Goal: Navigation & Orientation: Find specific page/section

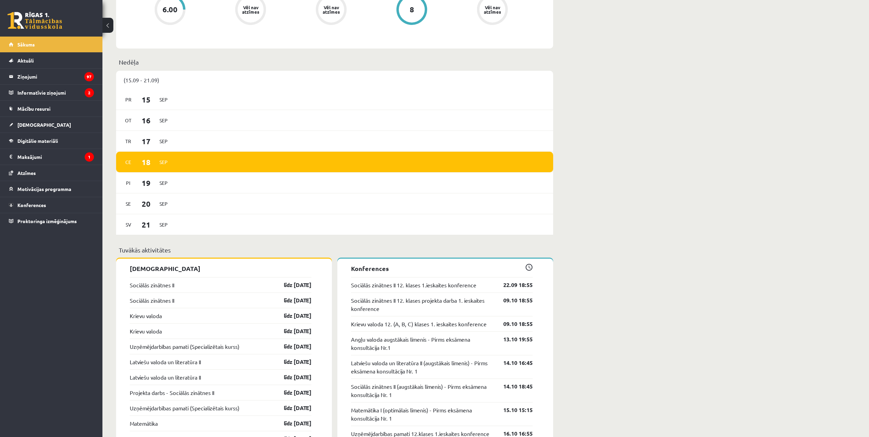
scroll to position [307, 0]
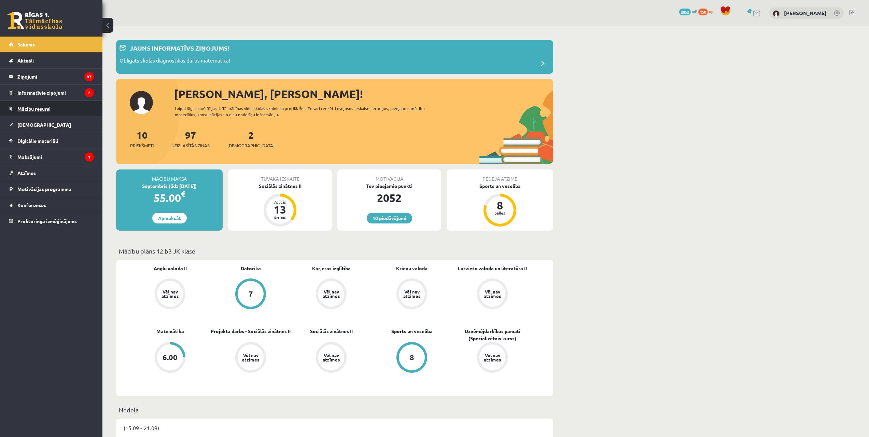
click at [17, 107] on link "Mācību resursi" at bounding box center [51, 109] width 85 height 16
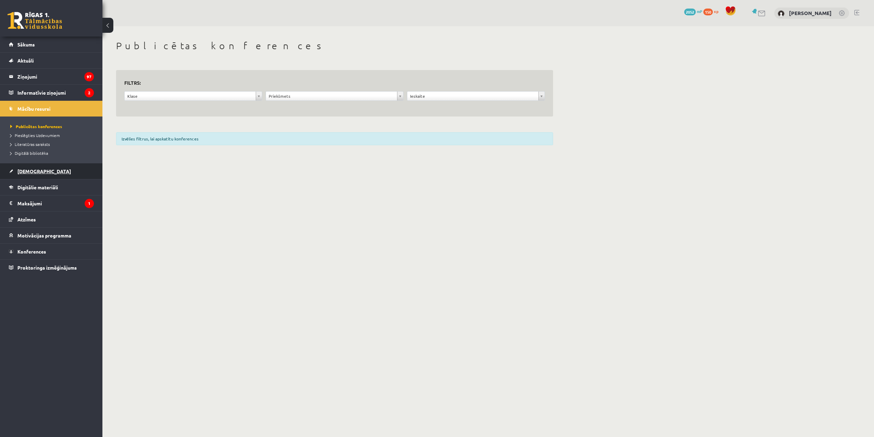
click at [52, 172] on link "[DEMOGRAPHIC_DATA]" at bounding box center [51, 171] width 85 height 16
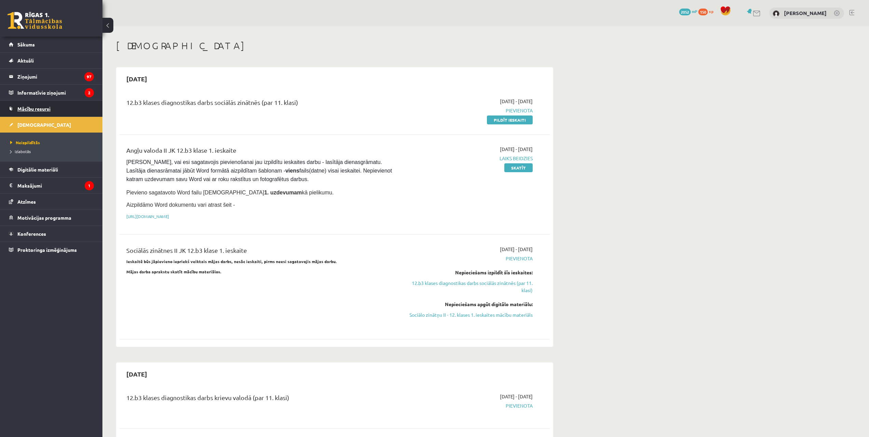
click at [36, 111] on link "Mācību resursi" at bounding box center [51, 109] width 85 height 16
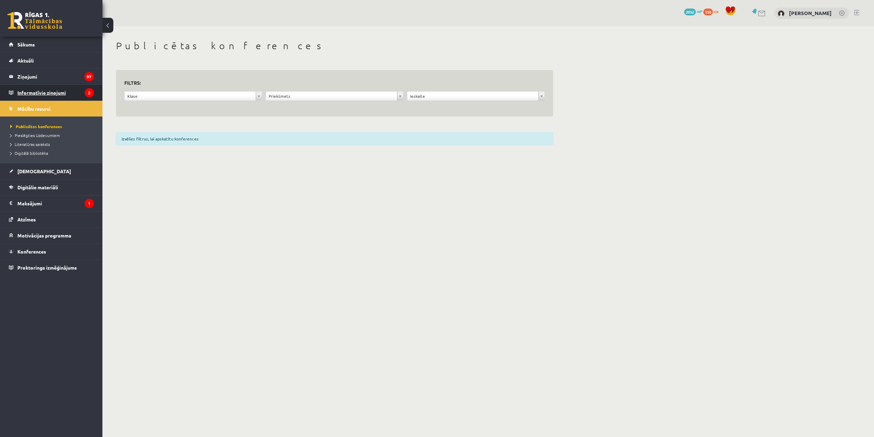
click at [45, 96] on legend "Informatīvie ziņojumi 2" at bounding box center [55, 93] width 76 height 16
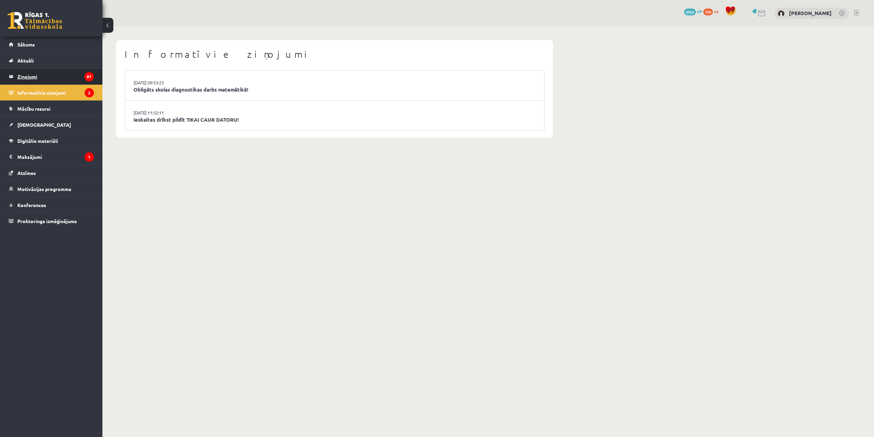
click at [50, 82] on legend "Ziņojumi 97" at bounding box center [55, 77] width 76 height 16
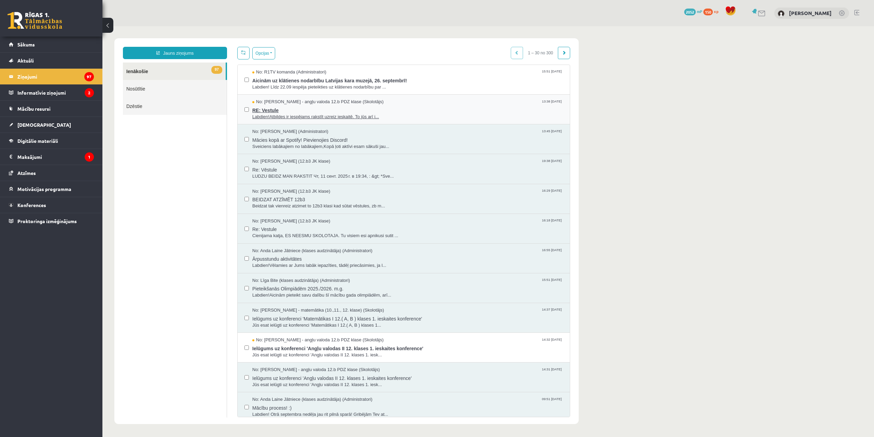
click at [302, 116] on span "Labdien!Atbildes ir iespējams rakstīt uzreiz ieskaitē. To jūs arī i..." at bounding box center [407, 117] width 311 height 6
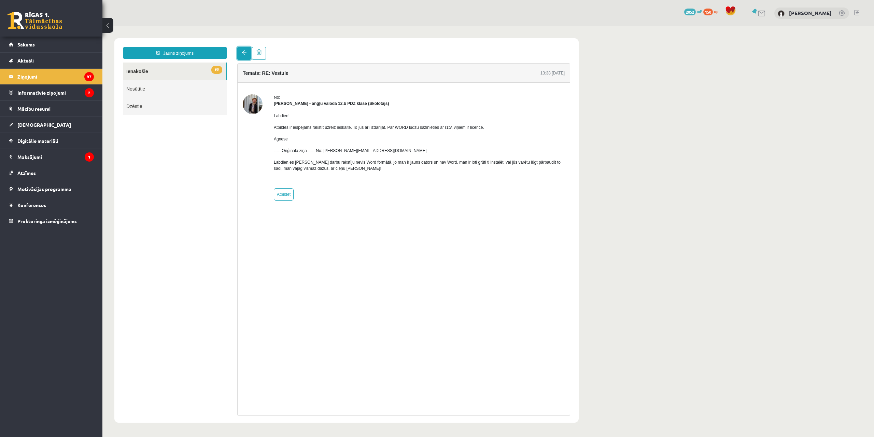
click at [247, 56] on link at bounding box center [244, 53] width 14 height 13
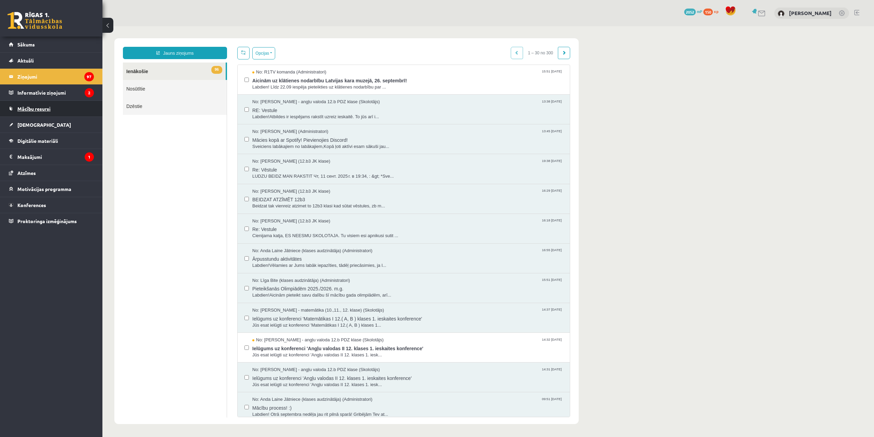
click at [78, 111] on link "Mācību resursi" at bounding box center [51, 109] width 85 height 16
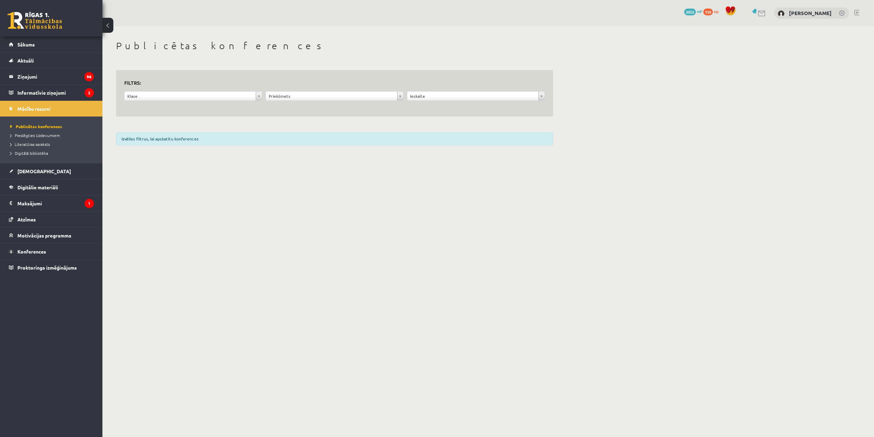
click at [203, 134] on div "Izvēlies filtrus, lai apskatītu konferences" at bounding box center [334, 138] width 437 height 13
click at [91, 87] on legend "Informatīvie ziņojumi 2" at bounding box center [55, 93] width 76 height 16
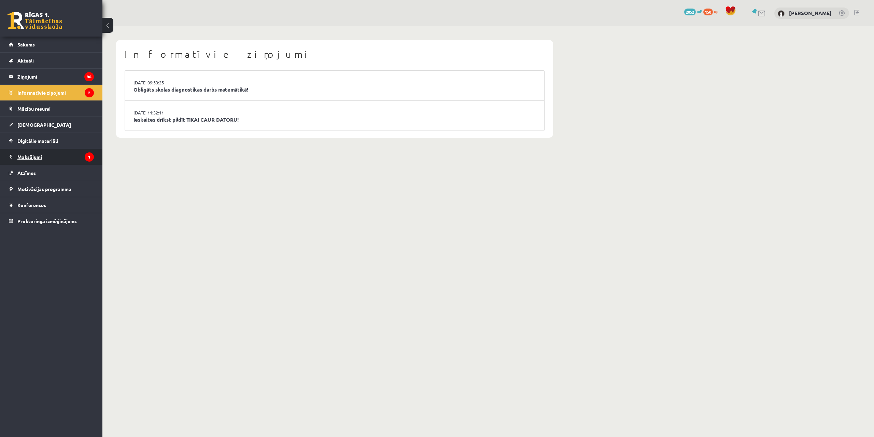
click at [81, 155] on legend "Maksājumi 1" at bounding box center [55, 157] width 76 height 16
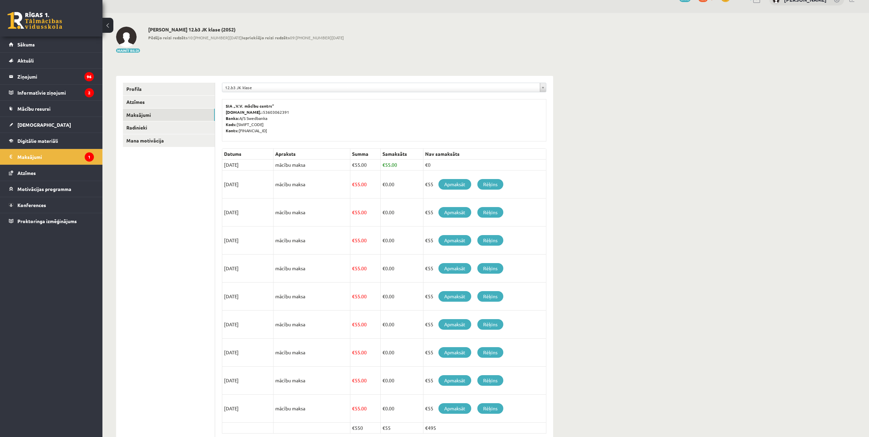
scroll to position [47, 0]
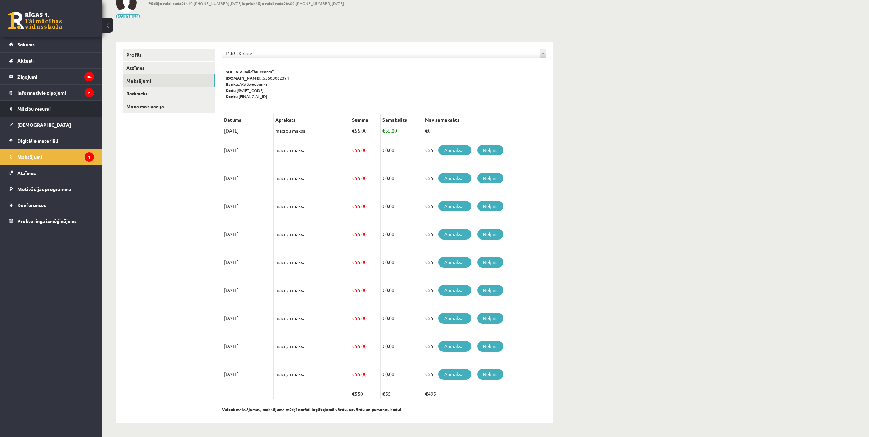
click at [53, 106] on link "Mācību resursi" at bounding box center [51, 109] width 85 height 16
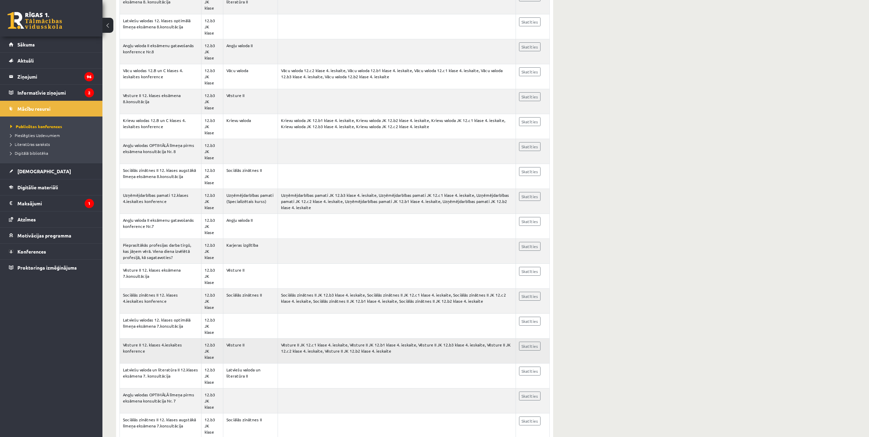
scroll to position [273, 0]
click at [31, 218] on span "Atzīmes" at bounding box center [26, 219] width 18 height 6
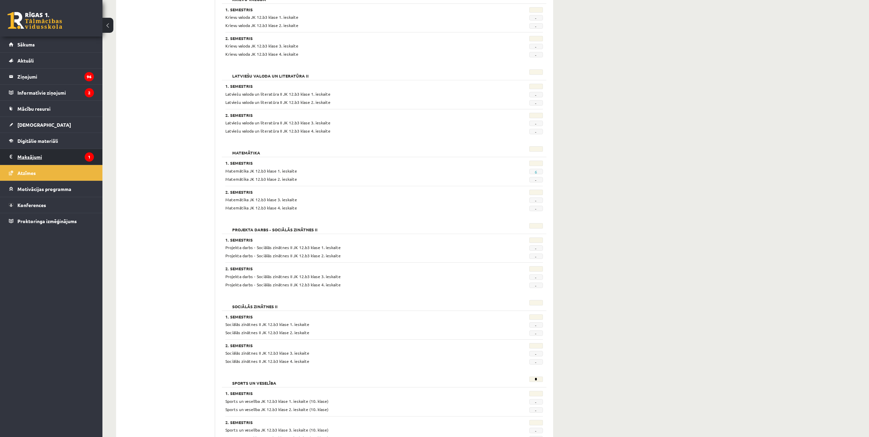
click at [38, 164] on legend "Maksājumi 1" at bounding box center [55, 157] width 76 height 16
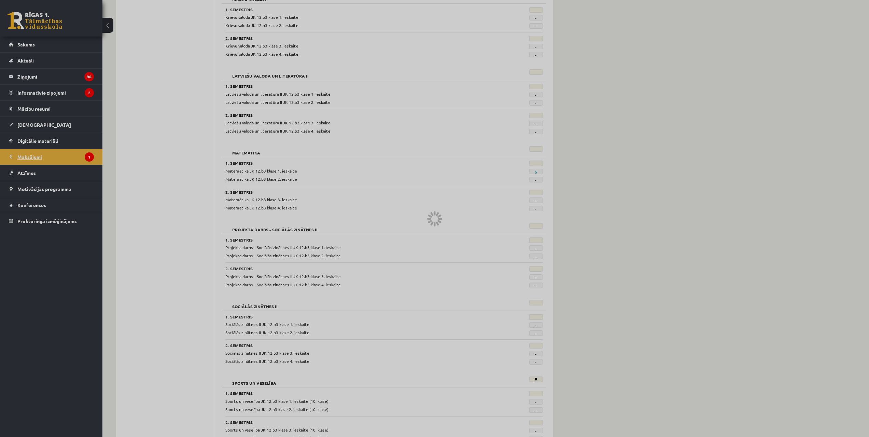
scroll to position [47, 0]
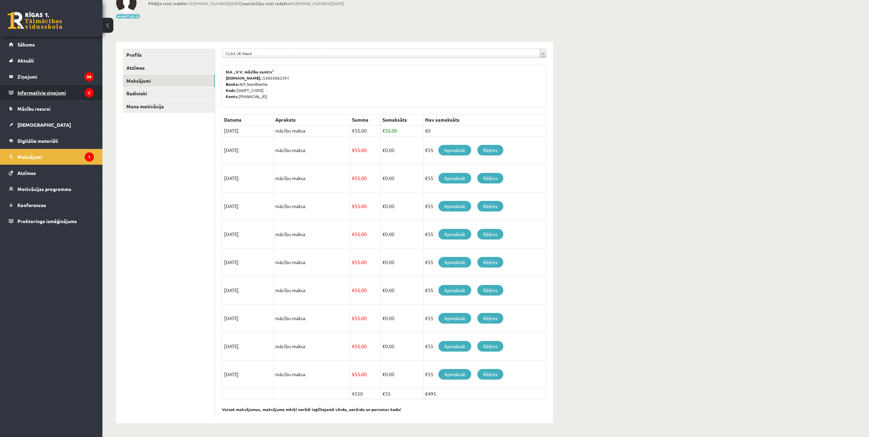
click at [72, 98] on legend "Informatīvie ziņojumi 2" at bounding box center [55, 93] width 76 height 16
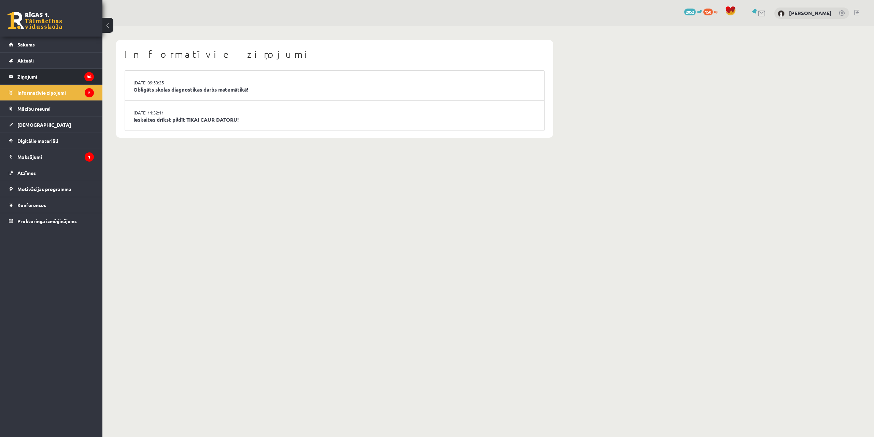
click at [72, 80] on legend "Ziņojumi 96" at bounding box center [55, 77] width 76 height 16
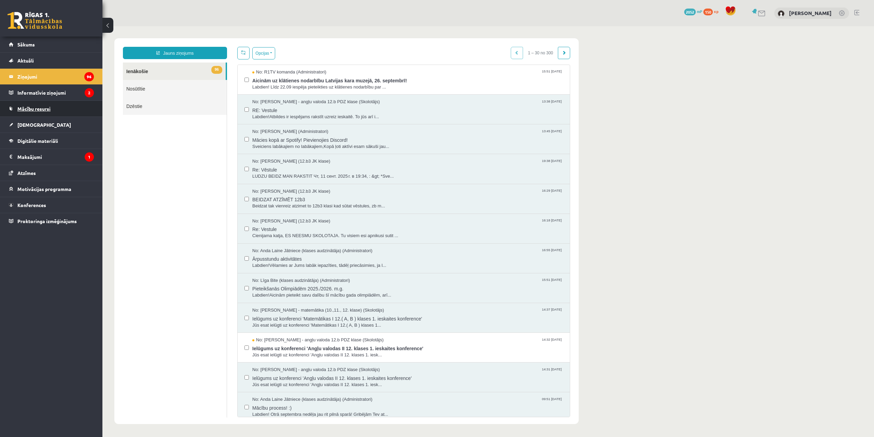
click at [58, 108] on link "Mācību resursi" at bounding box center [51, 109] width 85 height 16
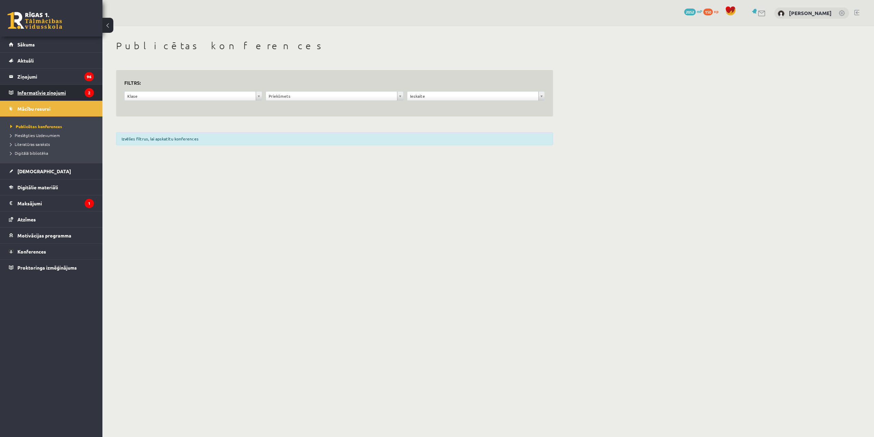
click at [66, 97] on legend "Informatīvie ziņojumi 2" at bounding box center [55, 93] width 76 height 16
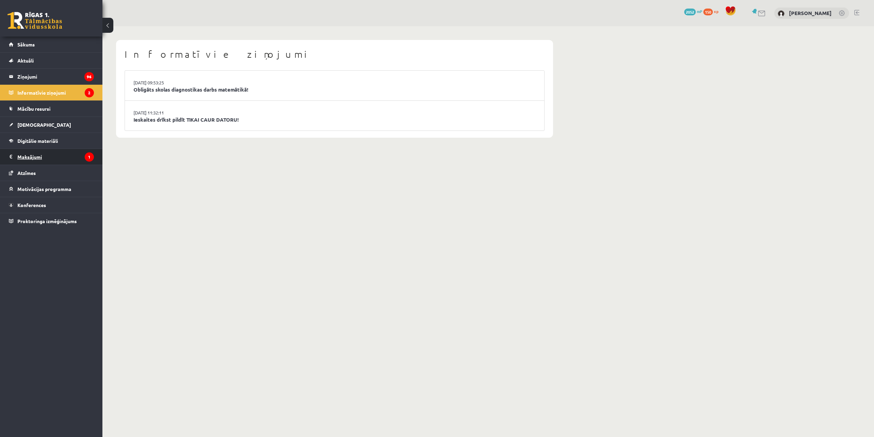
click at [74, 152] on legend "Maksājumi 1" at bounding box center [55, 157] width 76 height 16
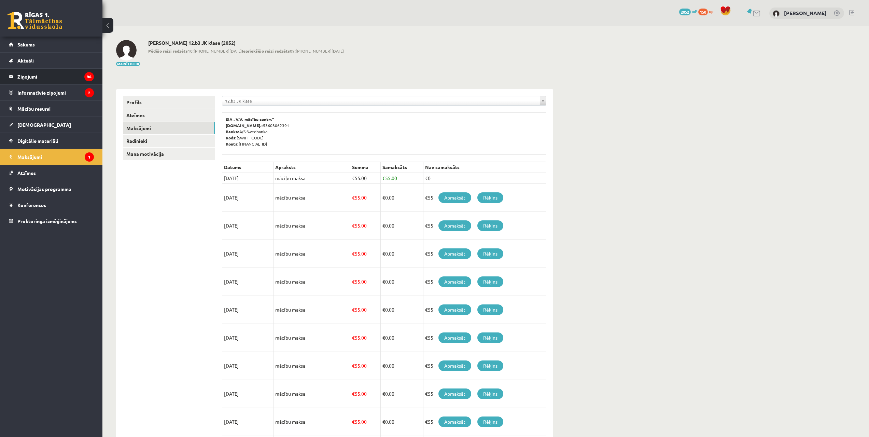
click at [64, 78] on legend "Ziņojumi 96" at bounding box center [55, 77] width 76 height 16
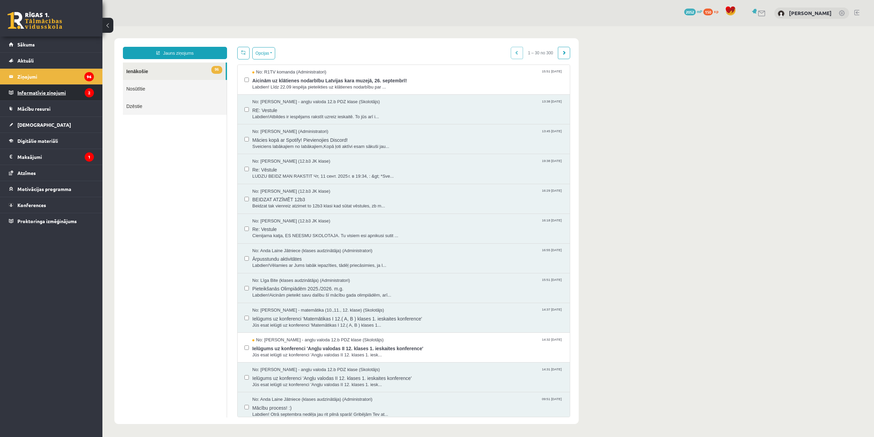
click at [87, 90] on icon "2" at bounding box center [89, 92] width 9 height 9
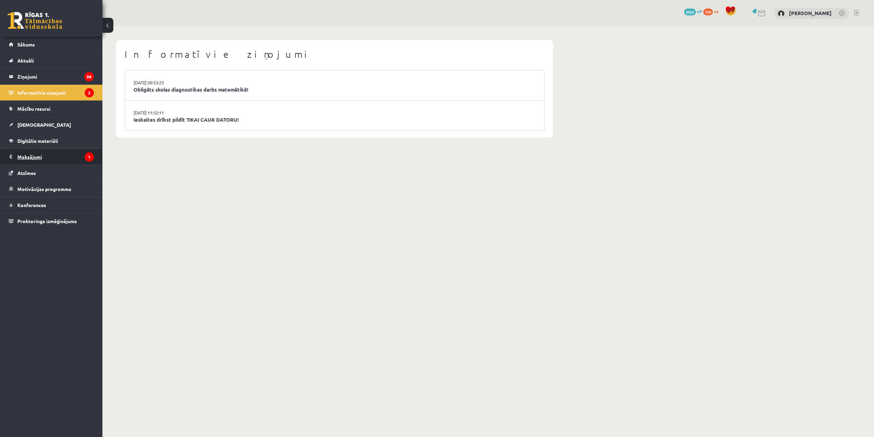
click at [86, 160] on icon "1" at bounding box center [89, 156] width 9 height 9
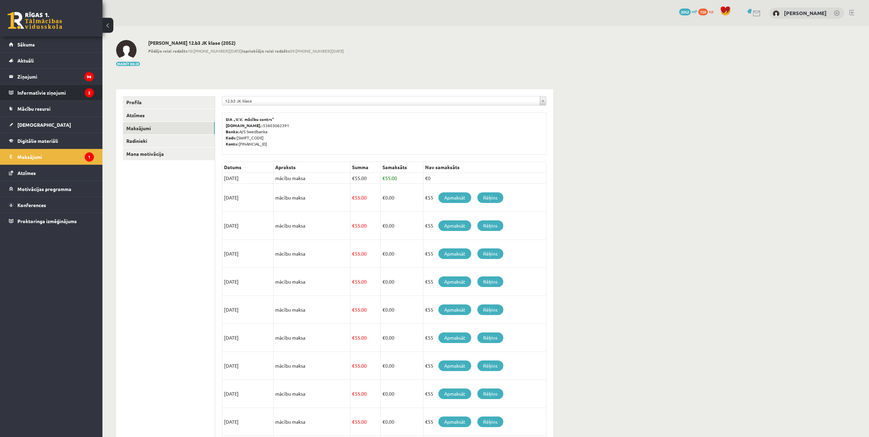
click at [94, 91] on li "Informatīvie ziņojumi 2" at bounding box center [51, 92] width 102 height 16
click at [87, 96] on icon "2" at bounding box center [89, 92] width 9 height 9
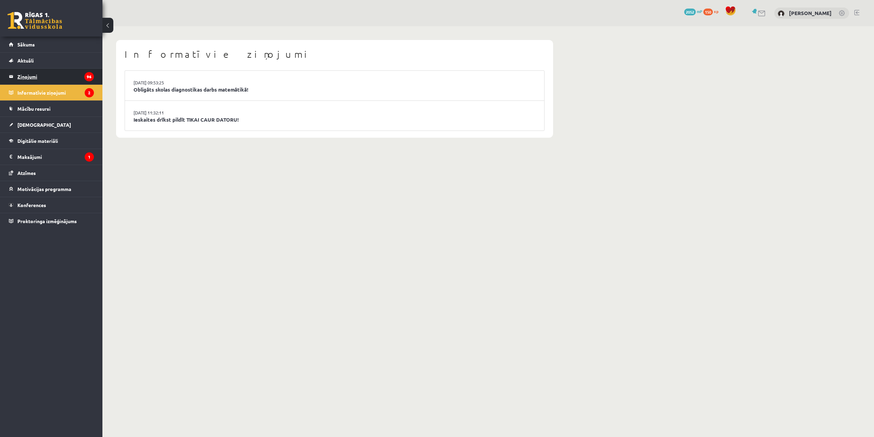
click at [89, 79] on icon "96" at bounding box center [89, 76] width 10 height 9
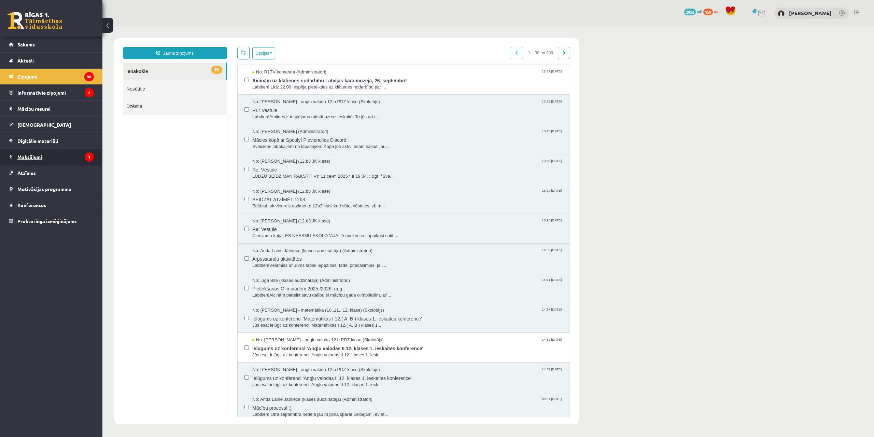
click at [90, 154] on icon "1" at bounding box center [89, 156] width 9 height 9
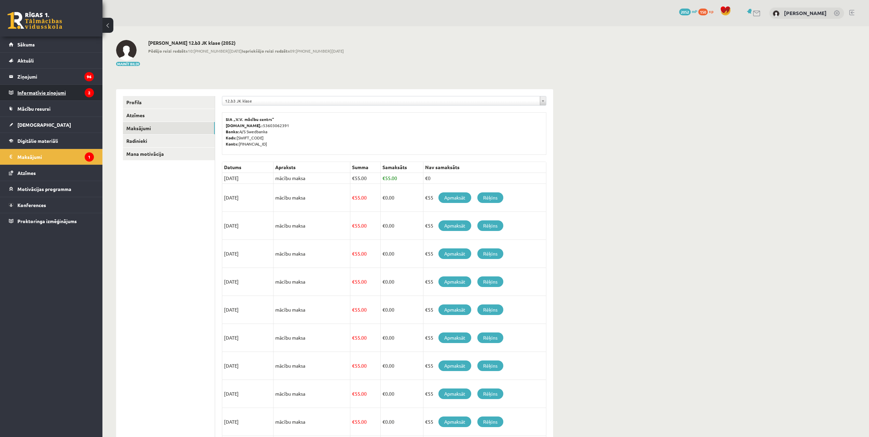
click at [68, 93] on legend "Informatīvie ziņojumi 2" at bounding box center [55, 93] width 76 height 16
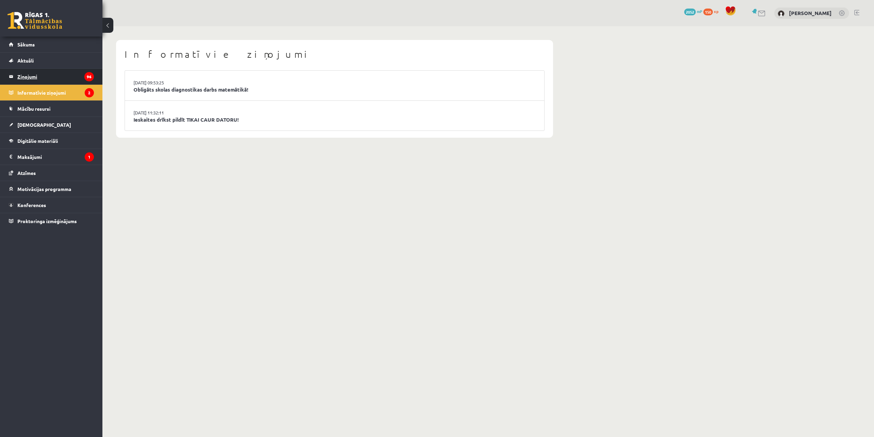
click at [71, 72] on legend "Ziņojumi 96" at bounding box center [55, 77] width 76 height 16
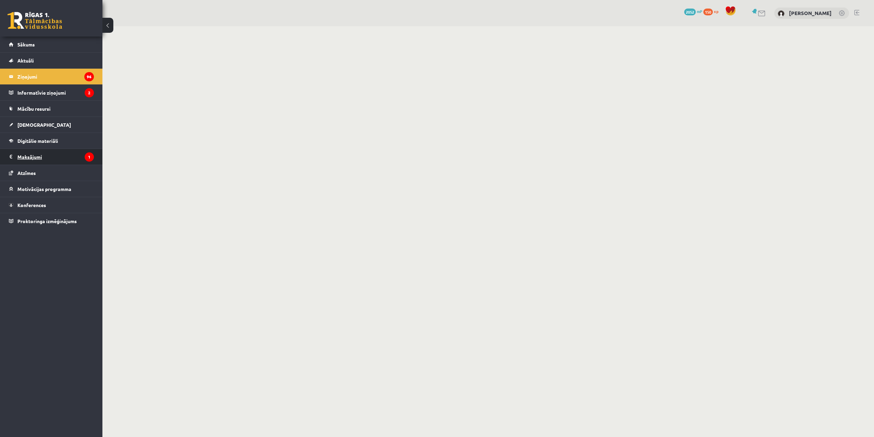
click at [72, 153] on legend "Maksājumi 1" at bounding box center [55, 157] width 76 height 16
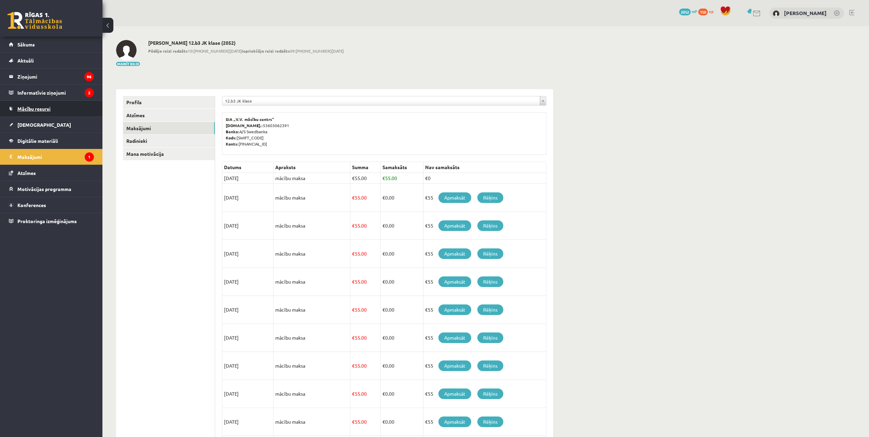
click at [49, 106] on span "Mācību resursi" at bounding box center [33, 108] width 33 height 6
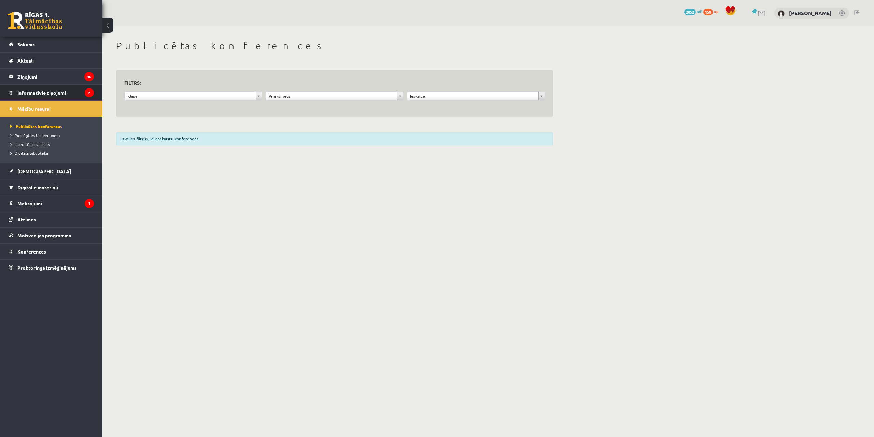
click at [68, 95] on legend "Informatīvie ziņojumi 2" at bounding box center [55, 93] width 76 height 16
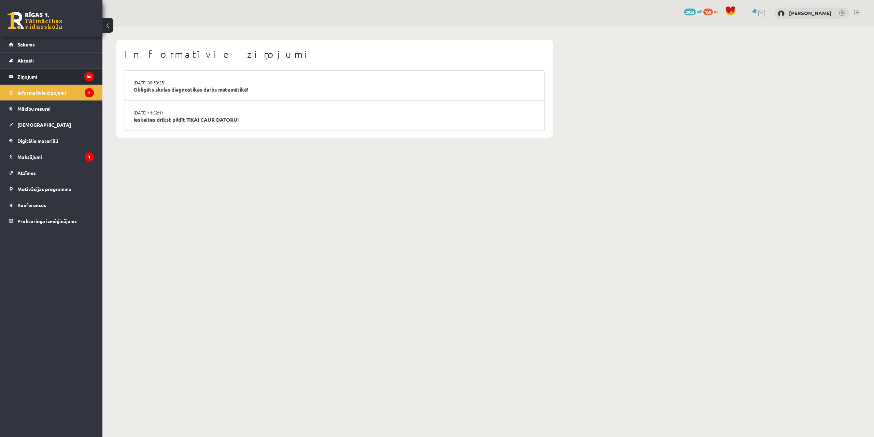
click at [72, 79] on legend "Ziņojumi 96" at bounding box center [55, 77] width 76 height 16
